Goal: Task Accomplishment & Management: Use online tool/utility

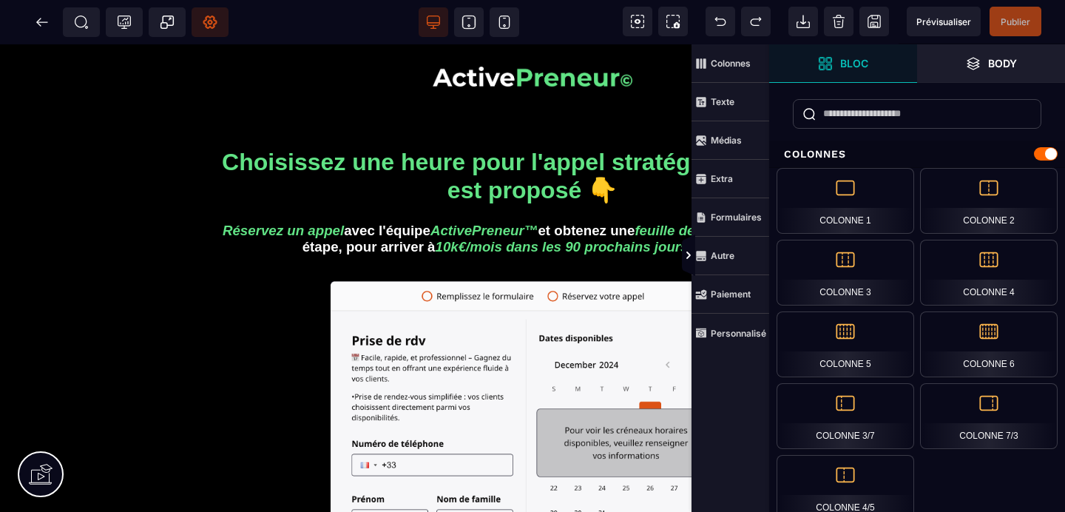
click at [228, 27] on span "Réglages Body" at bounding box center [210, 22] width 37 height 30
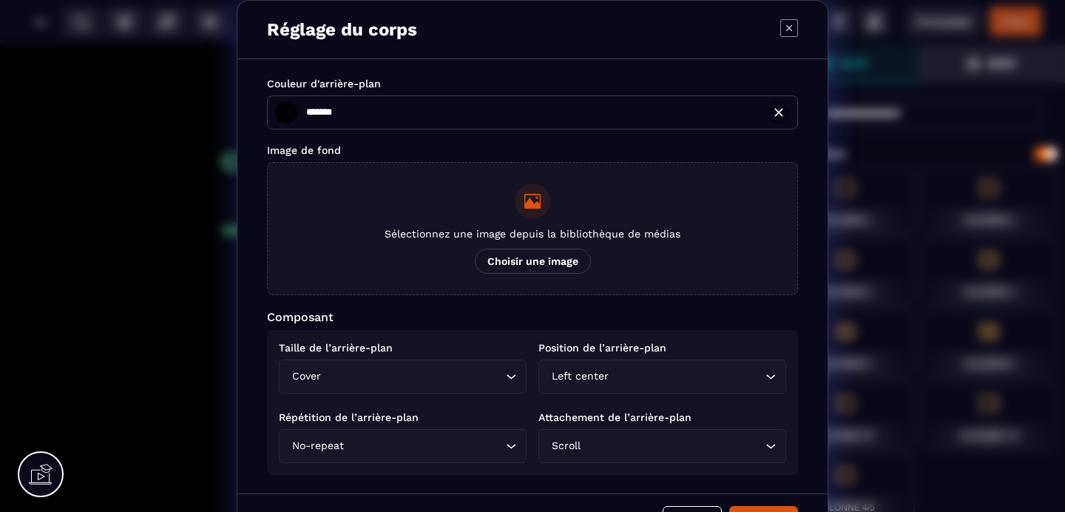
click at [498, 254] on span "Choisir une image" at bounding box center [533, 260] width 116 height 25
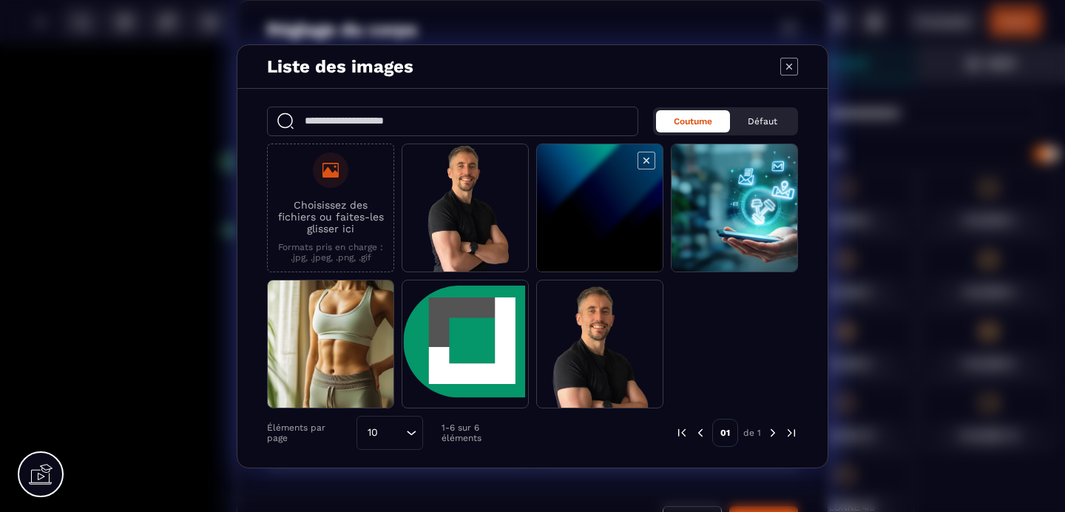
click at [601, 224] on span "Modal window" at bounding box center [600, 208] width 126 height 129
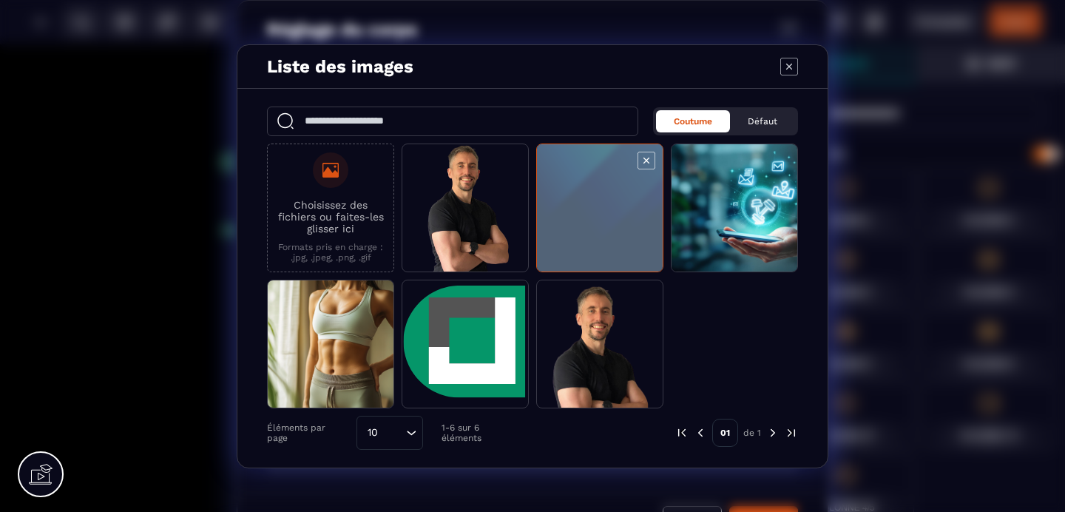
click at [601, 224] on span "Modal window" at bounding box center [600, 208] width 126 height 129
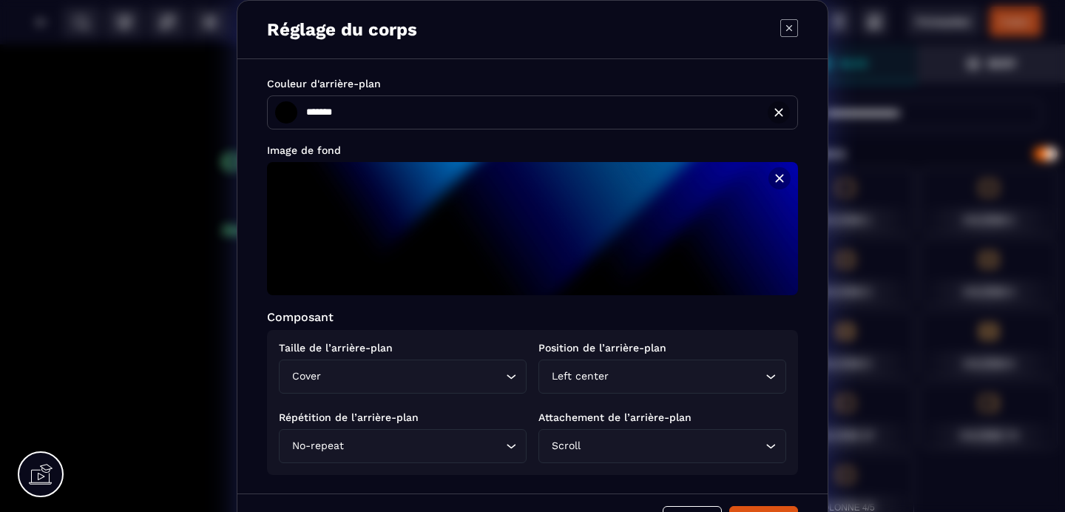
click at [565, 378] on div "Left center" at bounding box center [655, 376] width 217 height 16
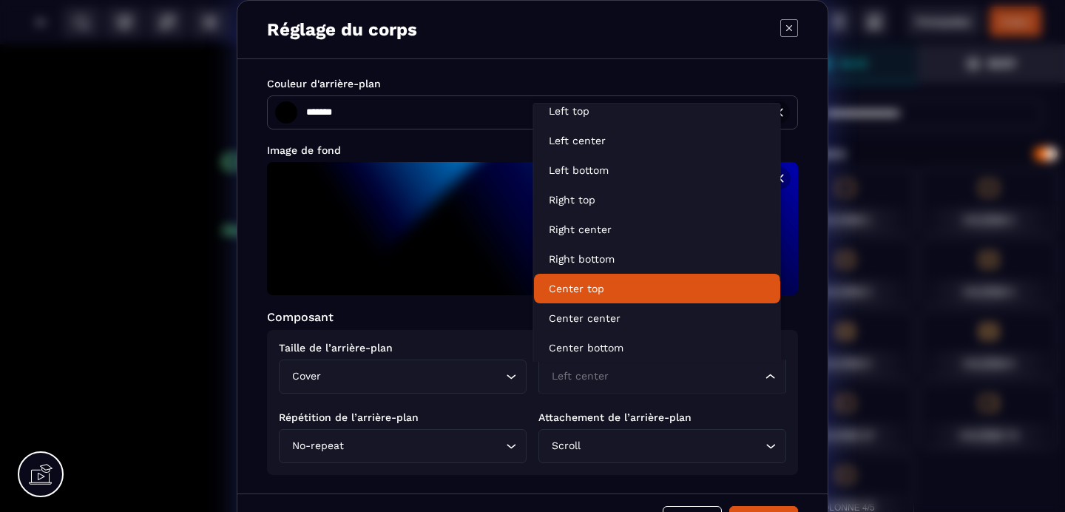
scroll to position [163, 0]
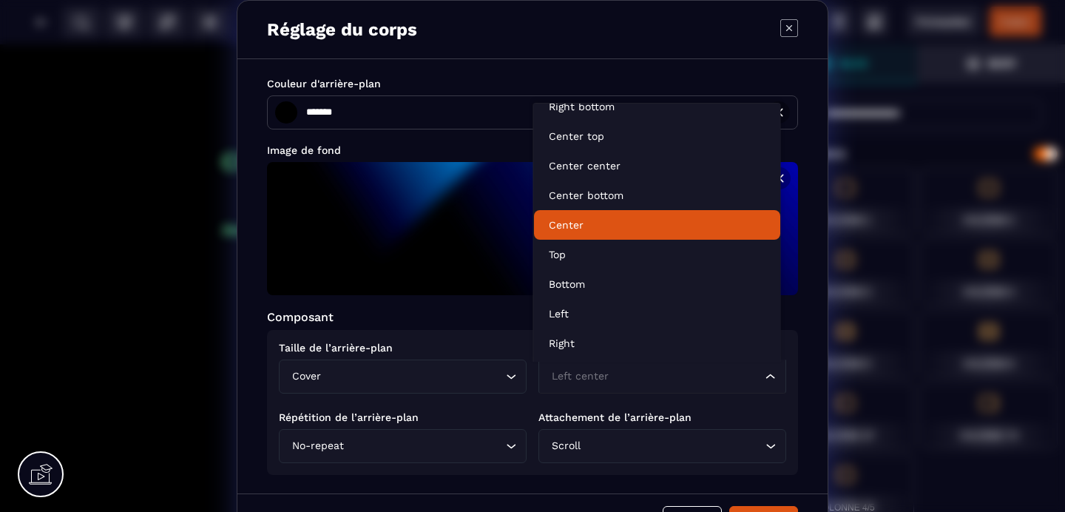
click at [585, 236] on li "Center" at bounding box center [657, 225] width 246 height 30
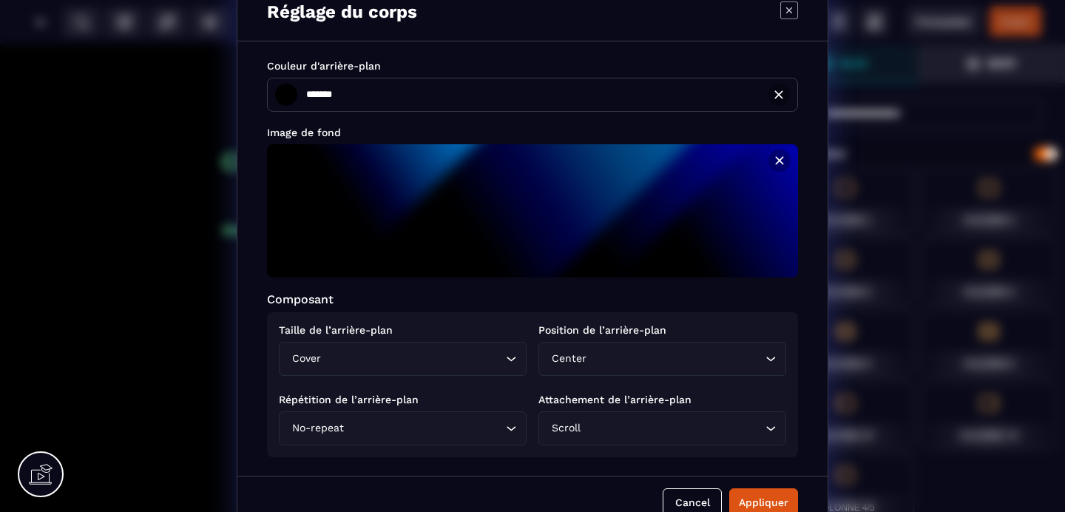
scroll to position [43, 0]
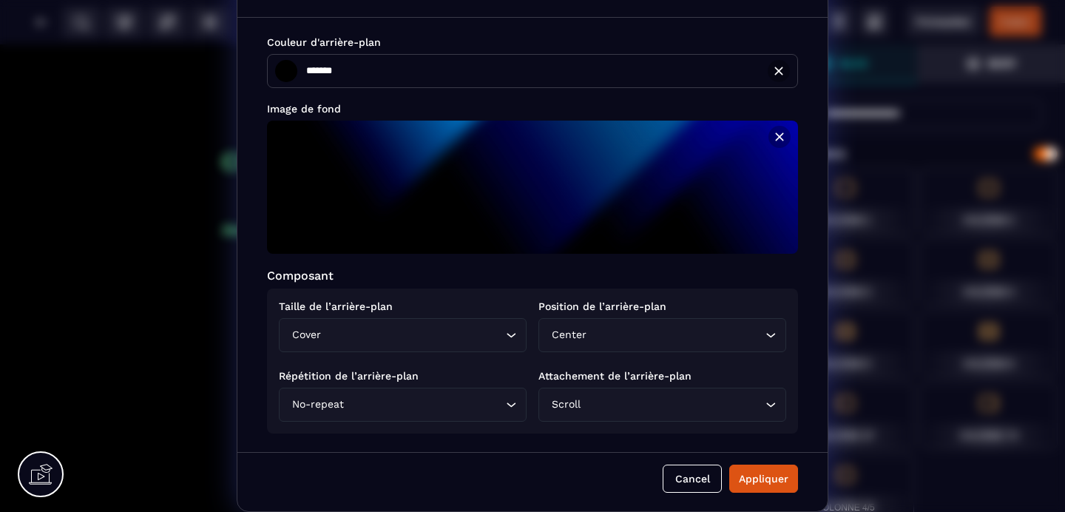
click at [663, 410] on input "Search for option" at bounding box center [672, 404] width 178 height 16
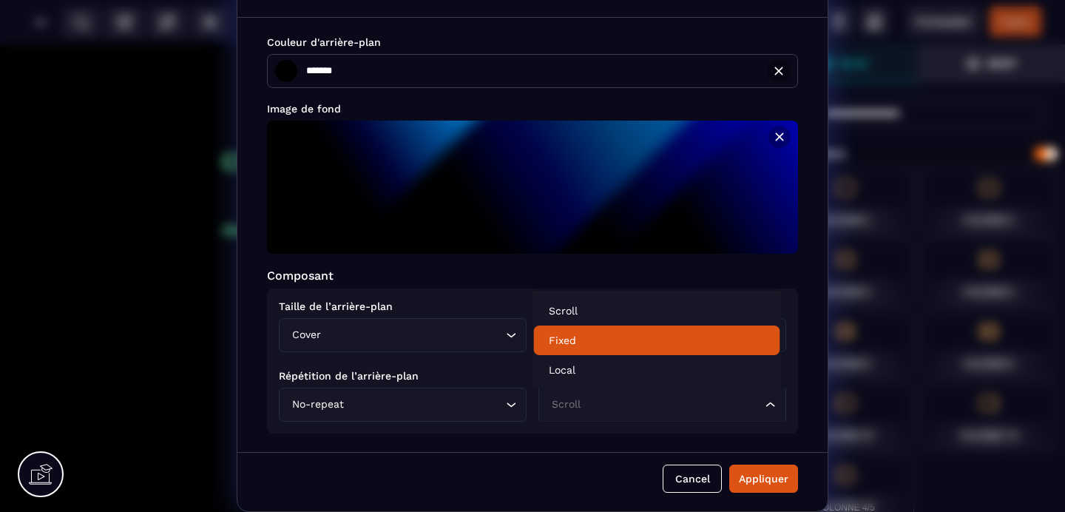
click at [595, 345] on p "Fixed" at bounding box center [657, 340] width 217 height 15
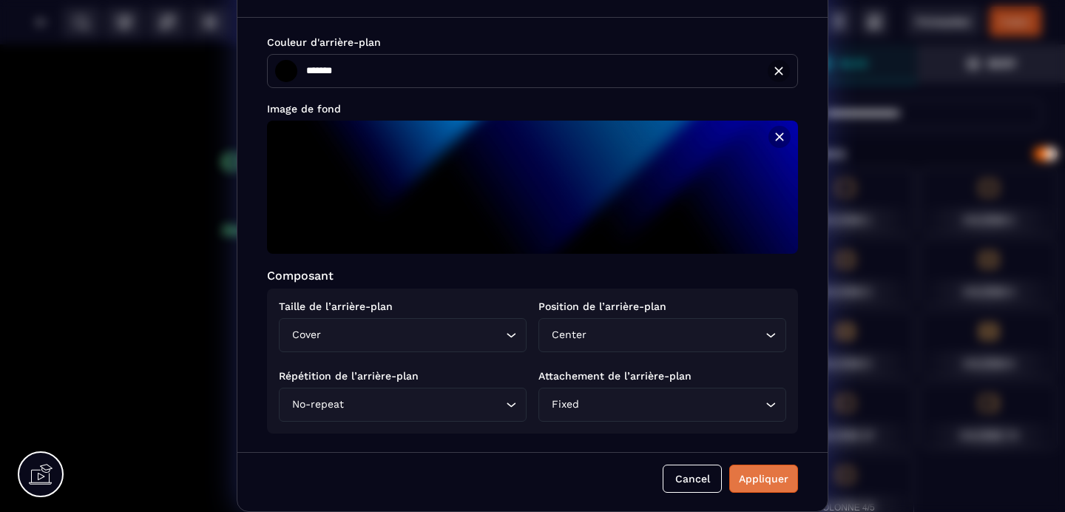
click at [751, 478] on div "Appliquer" at bounding box center [764, 478] width 50 height 15
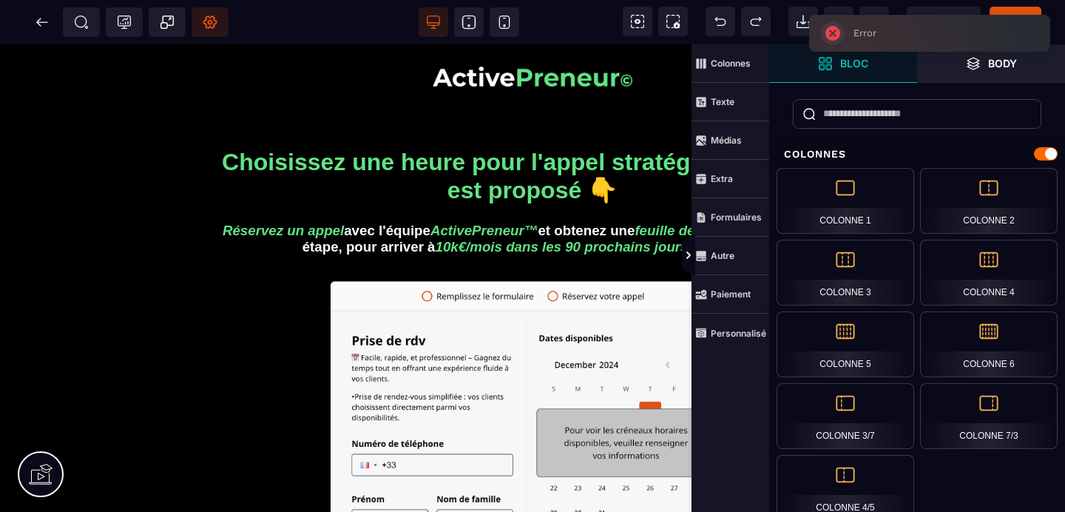
click at [201, 24] on span "Réglages Body" at bounding box center [210, 22] width 37 height 30
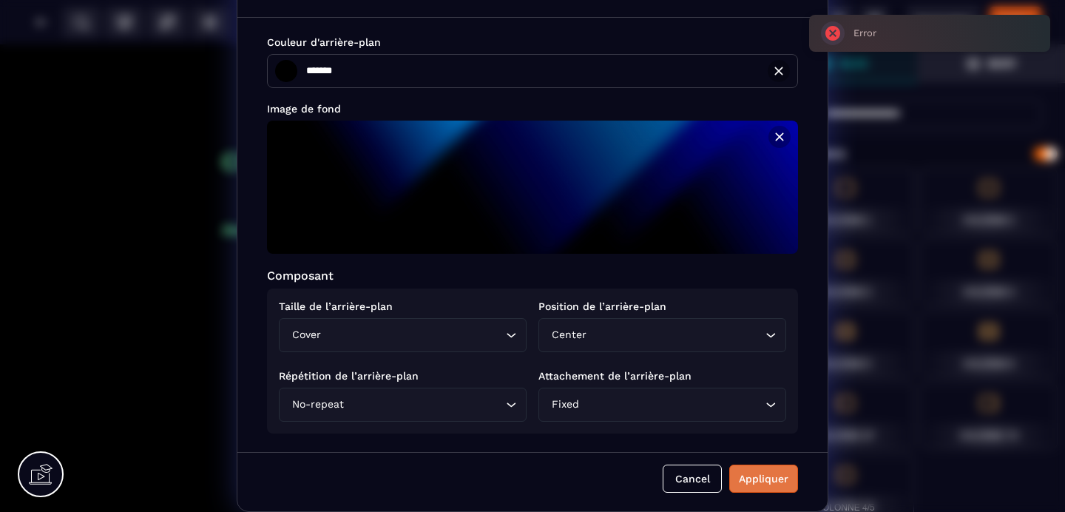
click at [754, 480] on div "Appliquer" at bounding box center [764, 478] width 50 height 15
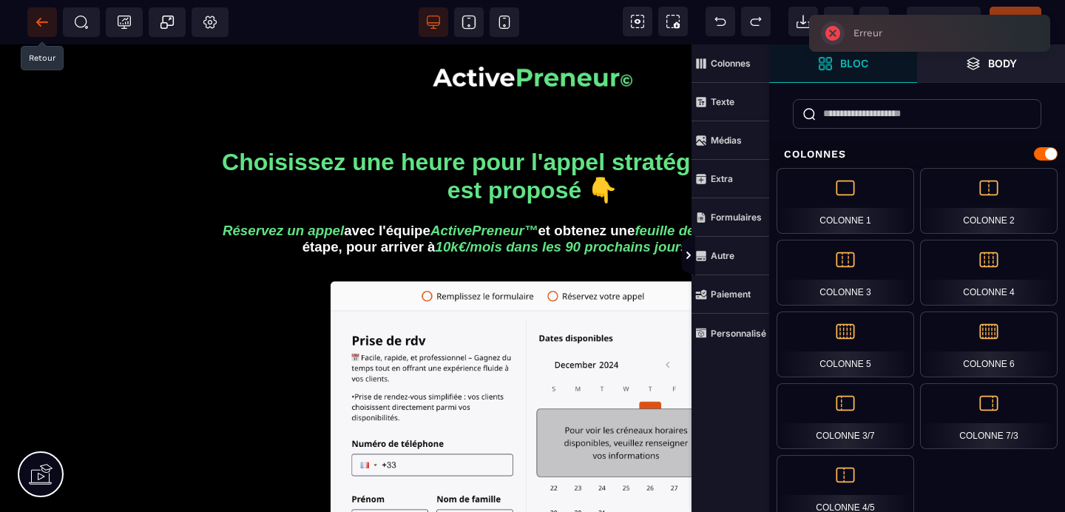
click at [38, 32] on span at bounding box center [42, 22] width 30 height 30
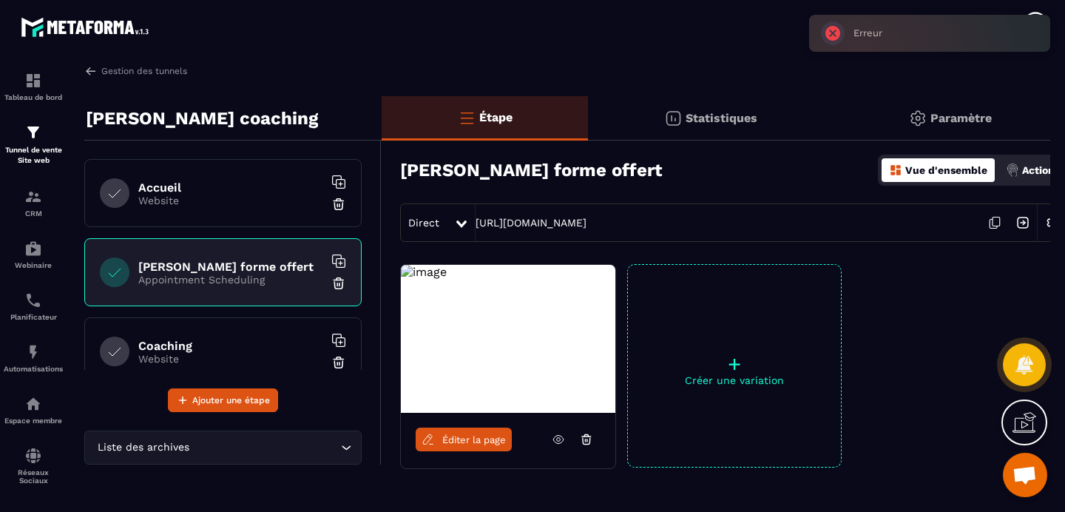
click at [462, 443] on span "Éditer la page" at bounding box center [474, 439] width 64 height 11
